Goal: Transaction & Acquisition: Book appointment/travel/reservation

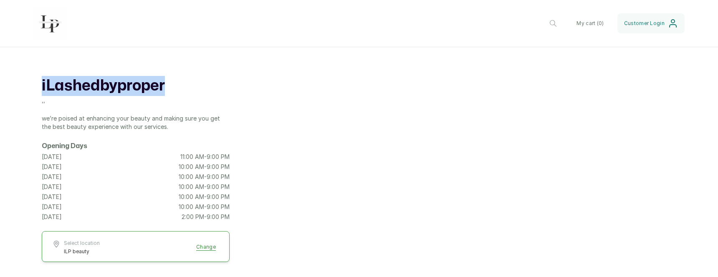
drag, startPoint x: 36, startPoint y: 84, endPoint x: 192, endPoint y: 80, distance: 155.4
click at [192, 80] on div "iLashedbyproper , , we’re poised at enhancing your beauty and making sure you g…" at bounding box center [359, 172] width 718 height 251
copy h1 "iLashedbyproper"
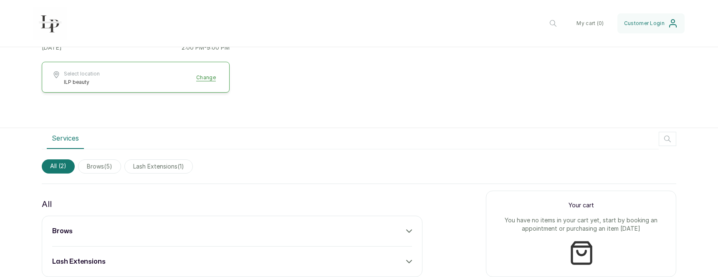
click at [395, 231] on div "brows" at bounding box center [232, 231] width 360 height 10
click at [390, 252] on button "Add" at bounding box center [400, 256] width 25 height 16
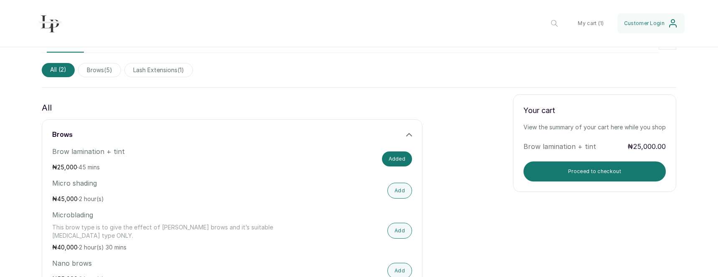
scroll to position [284, 0]
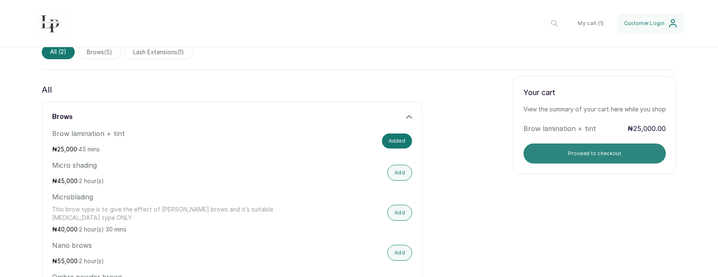
click at [553, 153] on button "Proceed to checkout" at bounding box center [595, 154] width 142 height 20
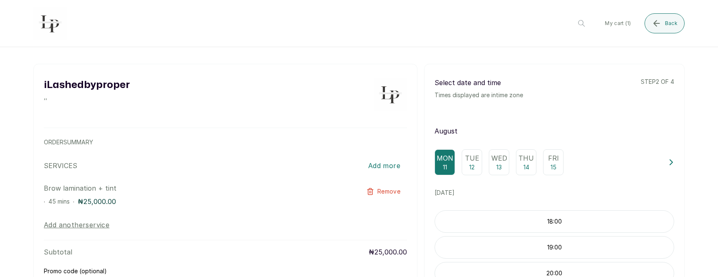
scroll to position [56, 0]
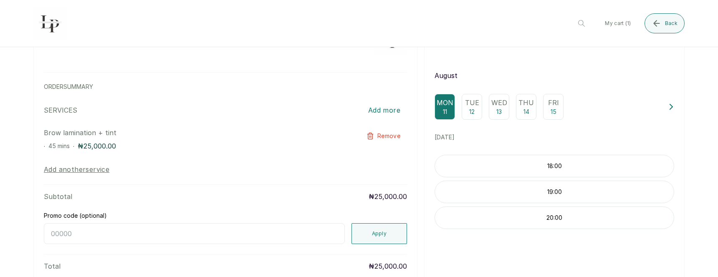
click at [513, 168] on p "18:00" at bounding box center [554, 166] width 239 height 8
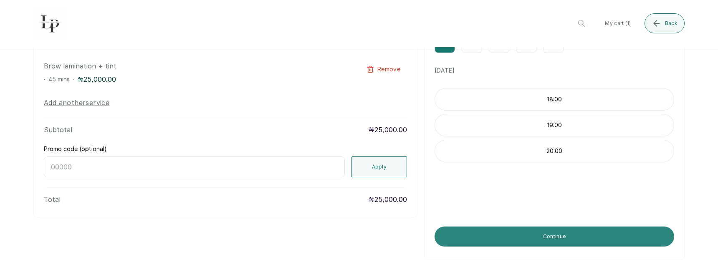
click at [481, 231] on button "Continue" at bounding box center [555, 237] width 240 height 20
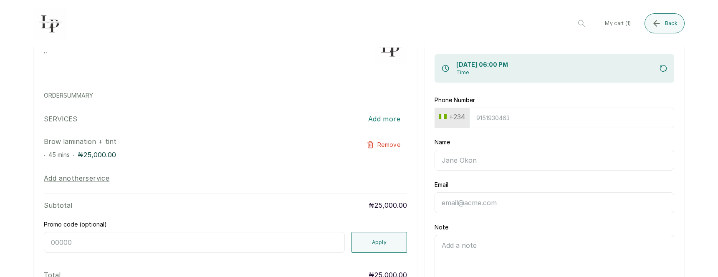
scroll to position [47, 0]
click at [491, 119] on input "Phone Number" at bounding box center [571, 117] width 205 height 20
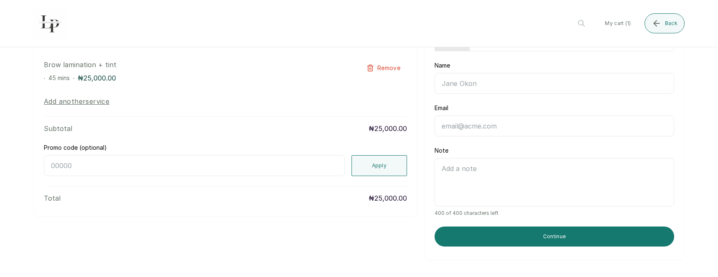
scroll to position [0, 0]
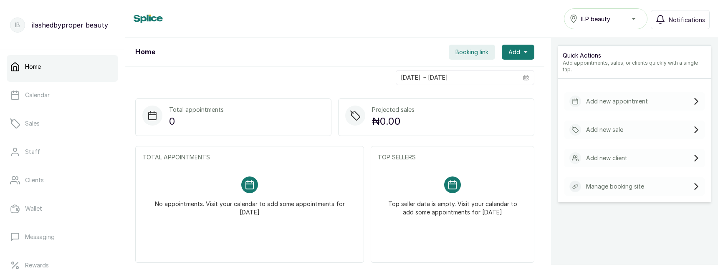
scroll to position [181, 0]
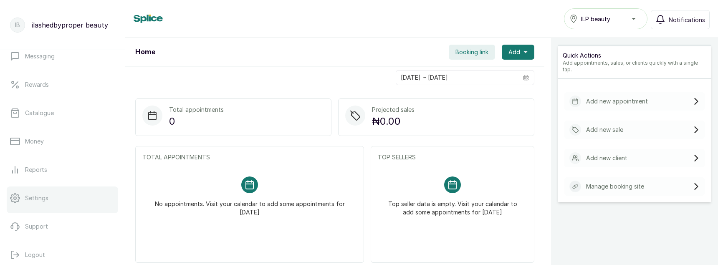
click at [36, 201] on p "Settings" at bounding box center [36, 198] width 23 height 8
